Goal: Find specific page/section: Find specific page/section

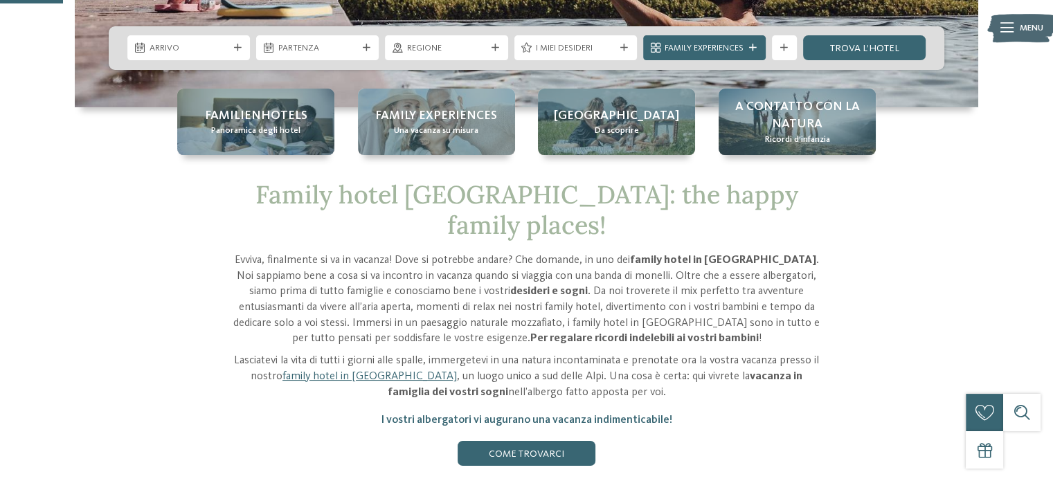
scroll to position [321, 0]
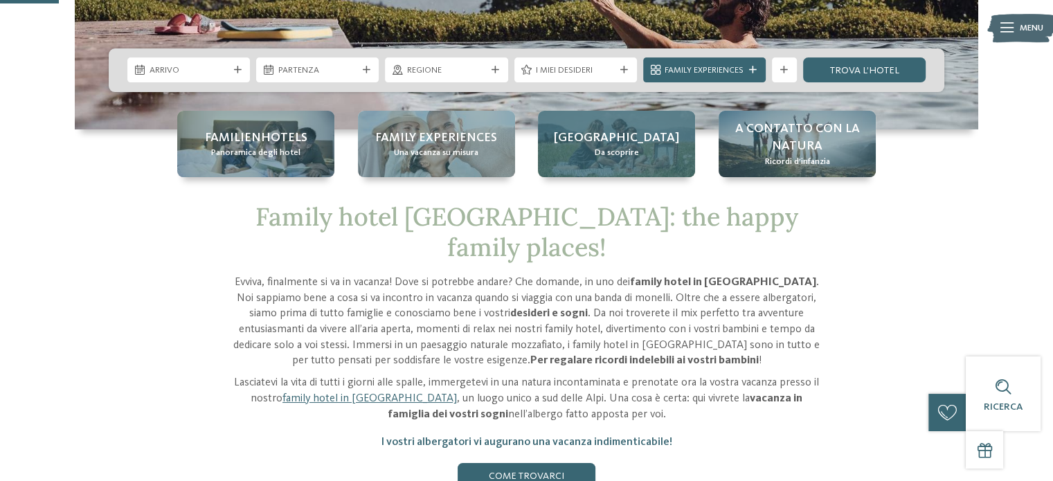
click at [630, 143] on span "[GEOGRAPHIC_DATA]" at bounding box center [616, 137] width 125 height 17
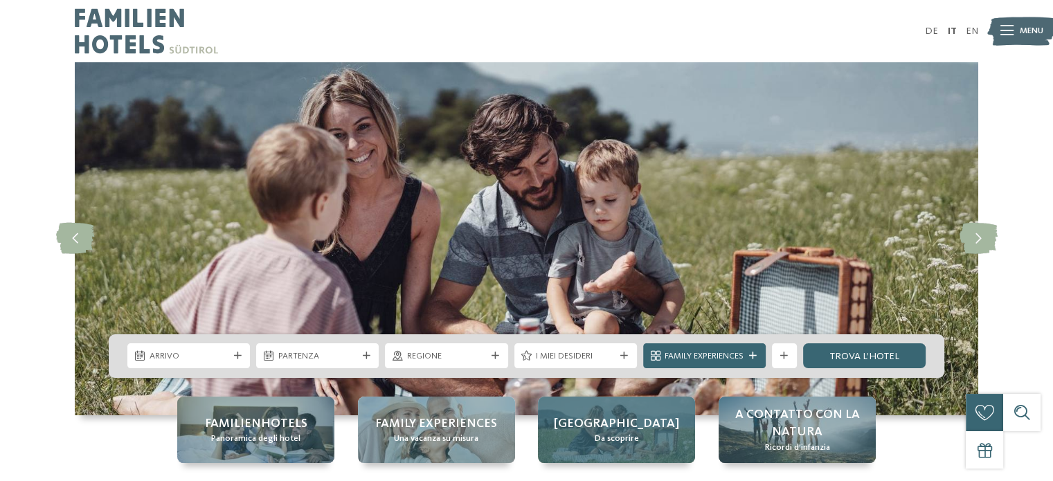
click at [622, 418] on span "[GEOGRAPHIC_DATA]" at bounding box center [616, 423] width 125 height 17
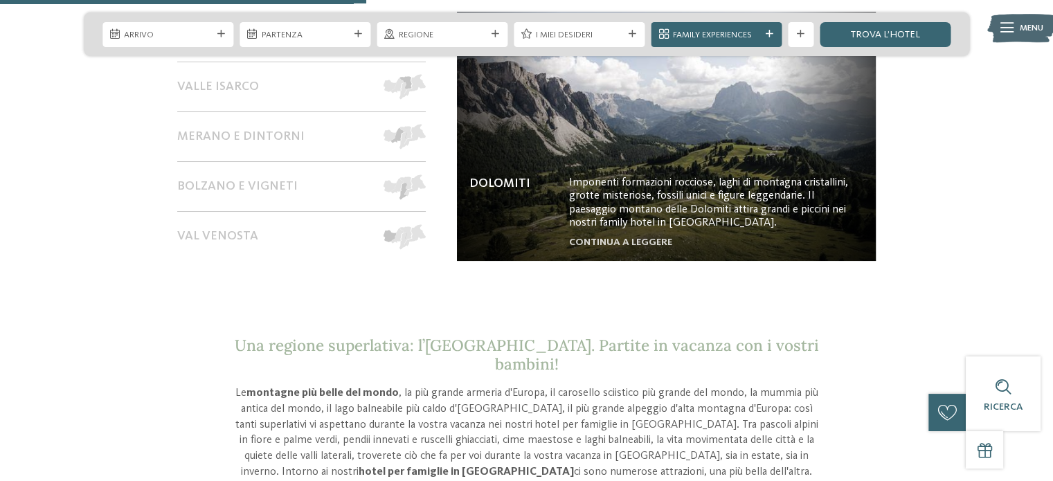
scroll to position [1116, 0]
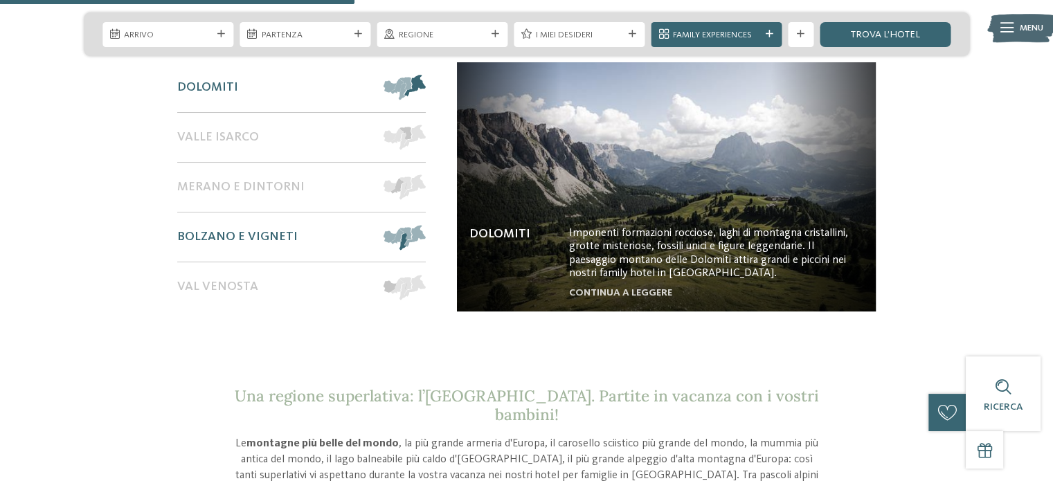
click at [318, 236] on div "Bolzano e vigneti" at bounding box center [274, 237] width 194 height 49
